Goal: Go to known website: Access a specific website the user already knows

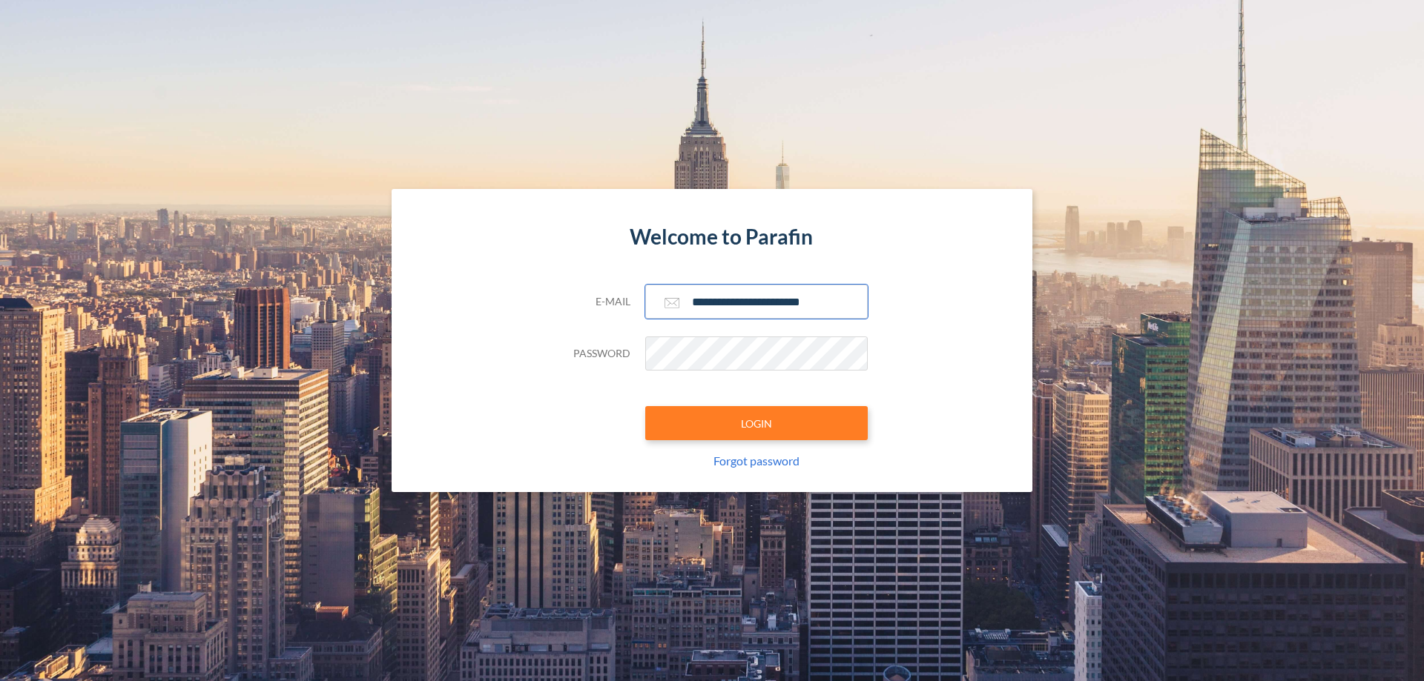
type input "**********"
click at [756, 423] on button "LOGIN" at bounding box center [756, 423] width 222 height 34
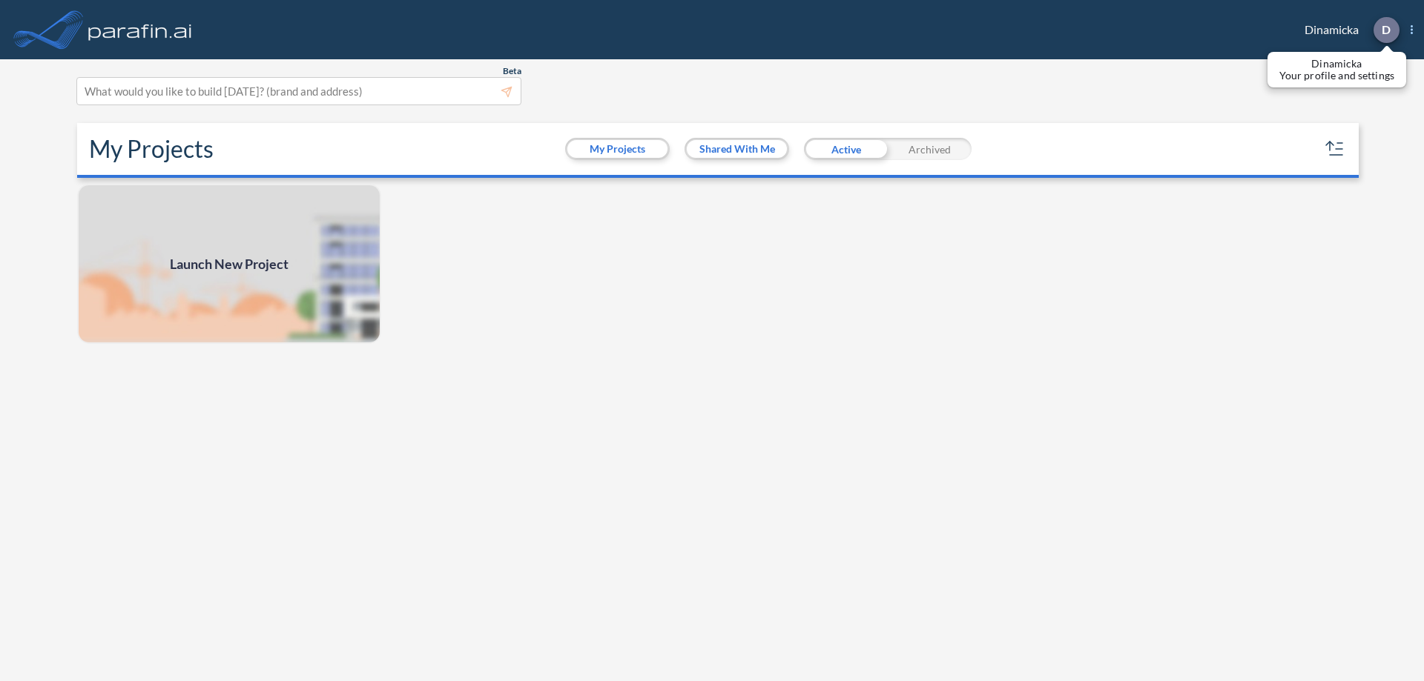
click at [1385, 30] on p "D" at bounding box center [1385, 29] width 9 height 13
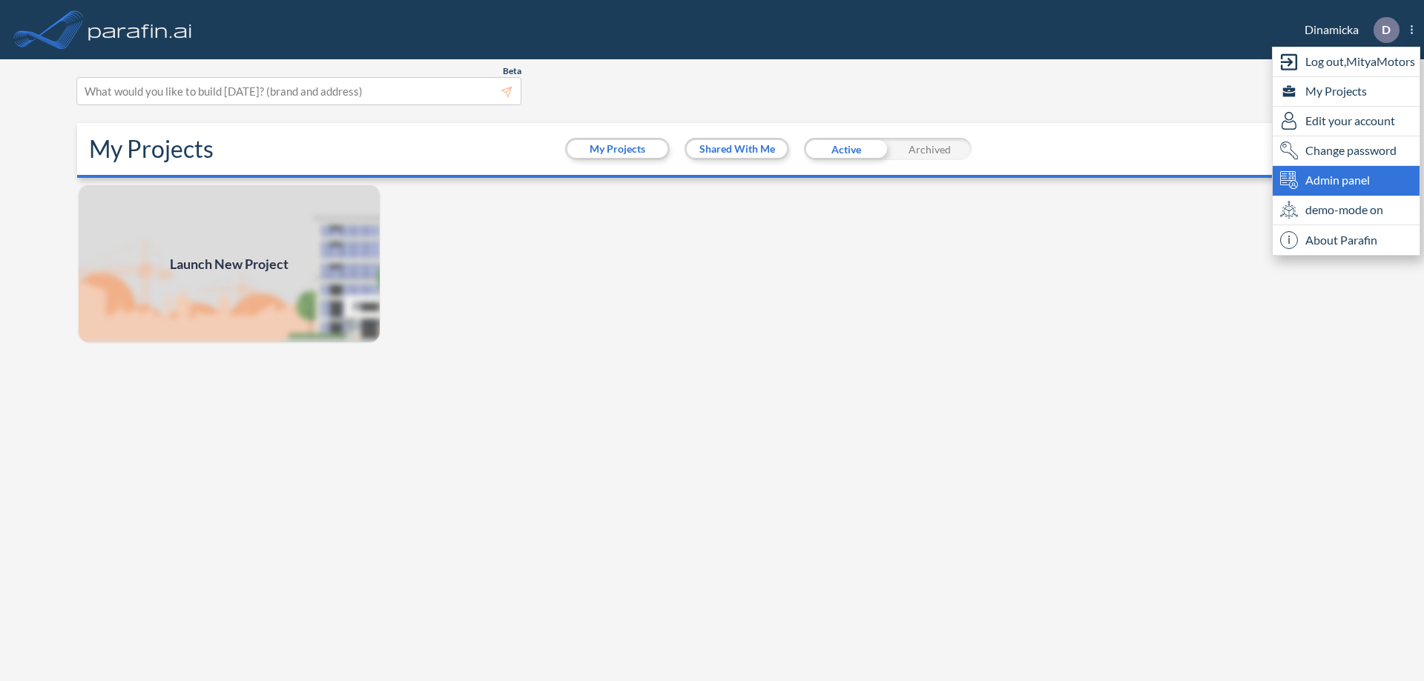
click at [1346, 180] on span "Admin panel" at bounding box center [1337, 180] width 65 height 18
